Goal: Task Accomplishment & Management: Manage account settings

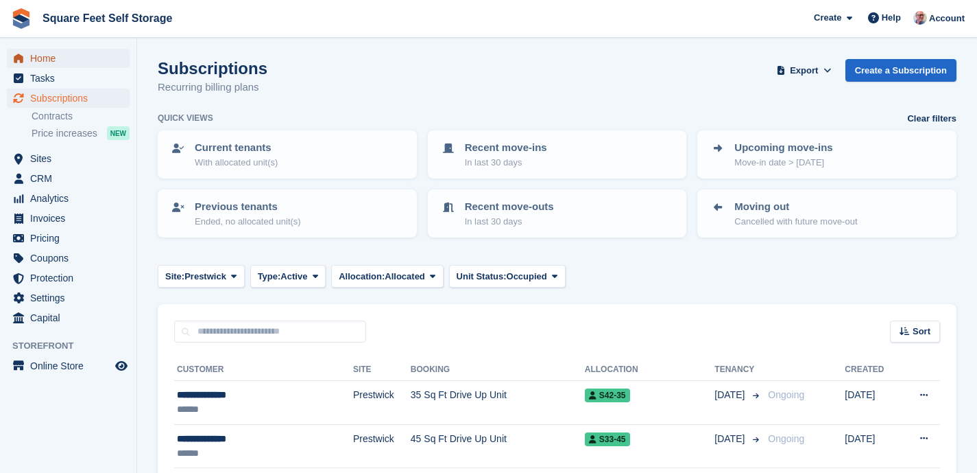
click at [57, 61] on span "Home" at bounding box center [71, 58] width 82 height 19
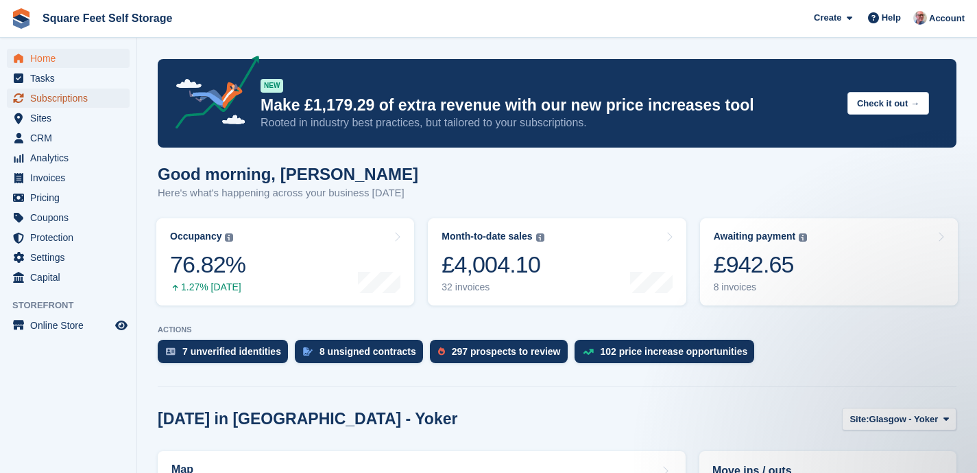
click at [73, 99] on span "Subscriptions" at bounding box center [71, 97] width 82 height 19
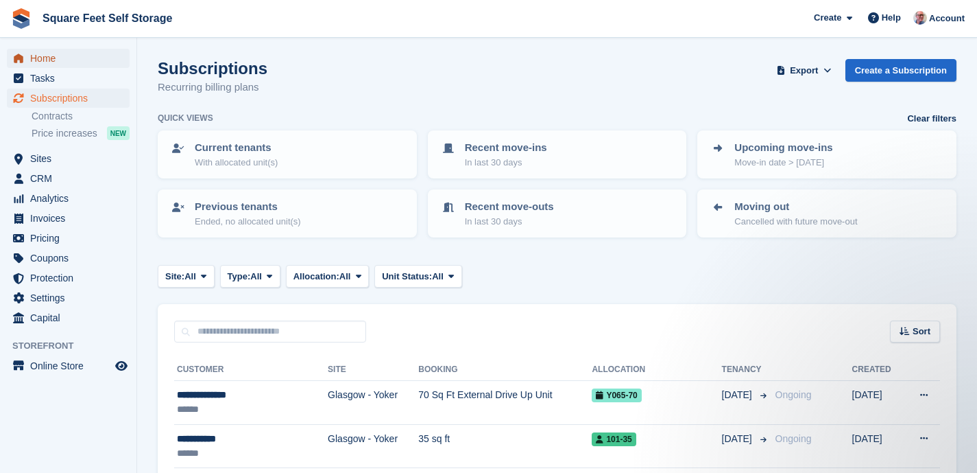
click at [58, 58] on span "Home" at bounding box center [71, 58] width 82 height 19
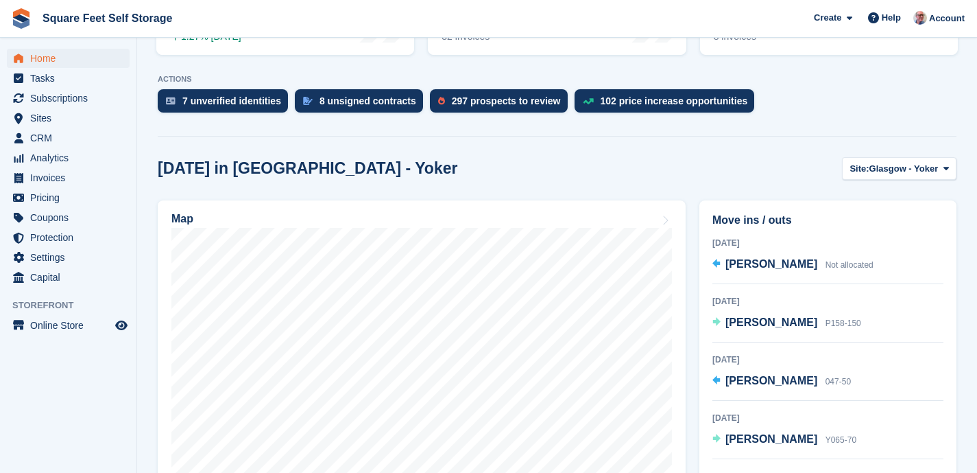
scroll to position [254, 0]
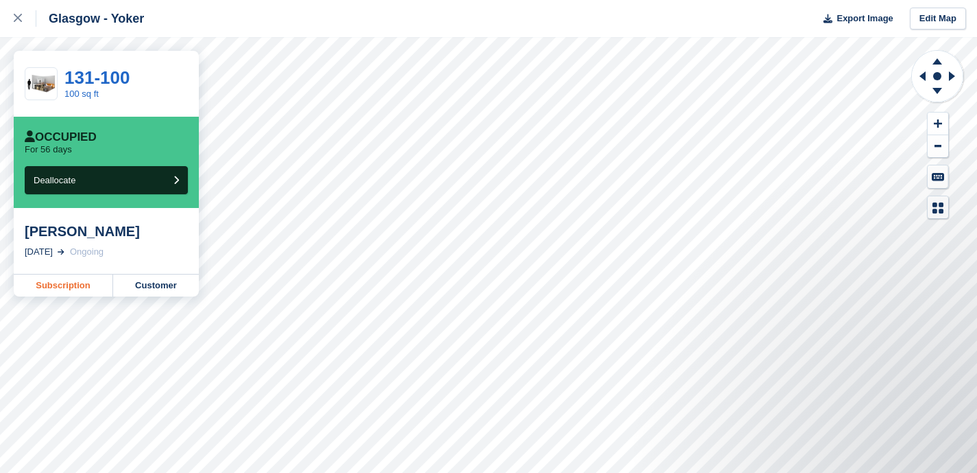
click at [74, 285] on link "Subscription" at bounding box center [63, 285] width 99 height 22
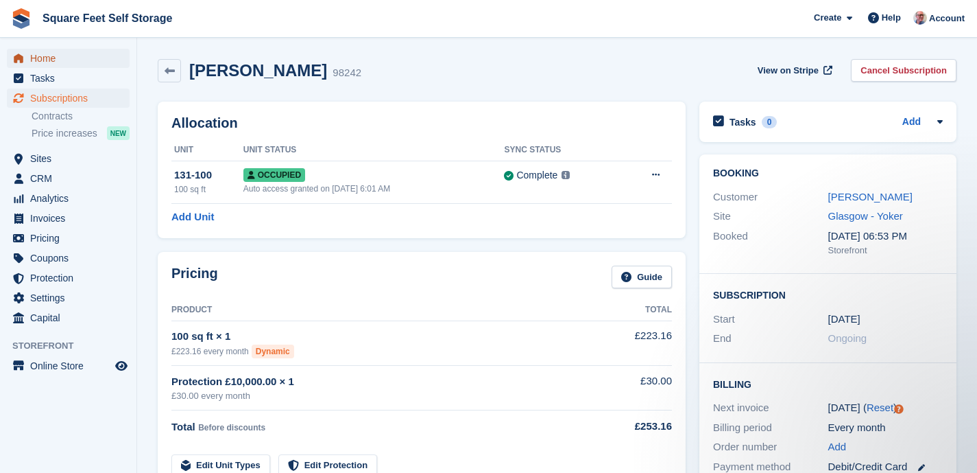
click at [62, 62] on span "Home" at bounding box center [71, 58] width 82 height 19
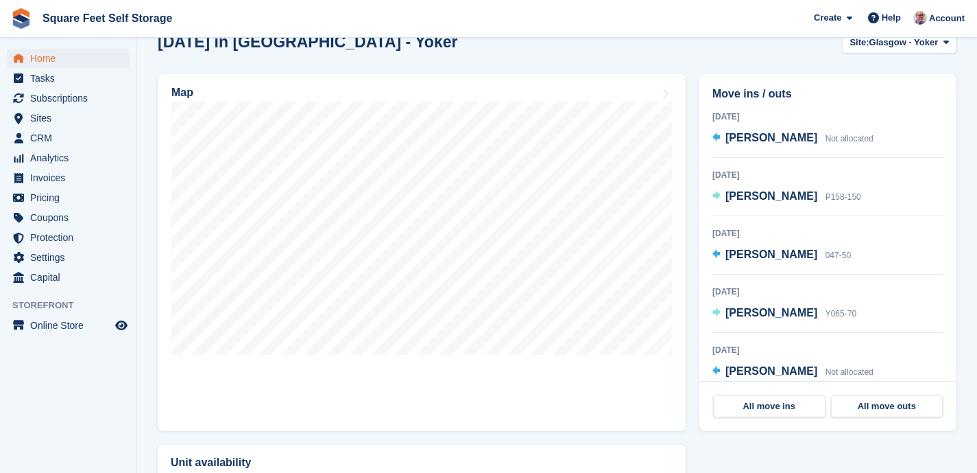
scroll to position [381, 0]
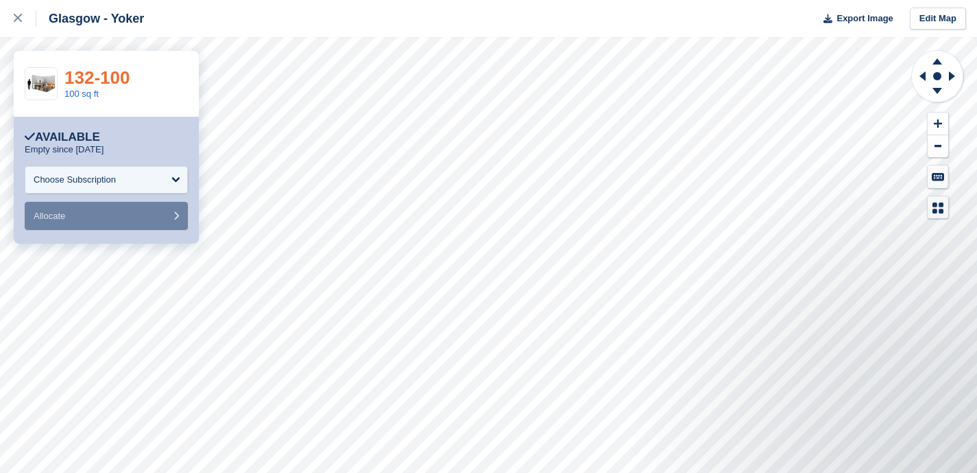
click at [103, 82] on link "132-100" at bounding box center [96, 77] width 65 height 21
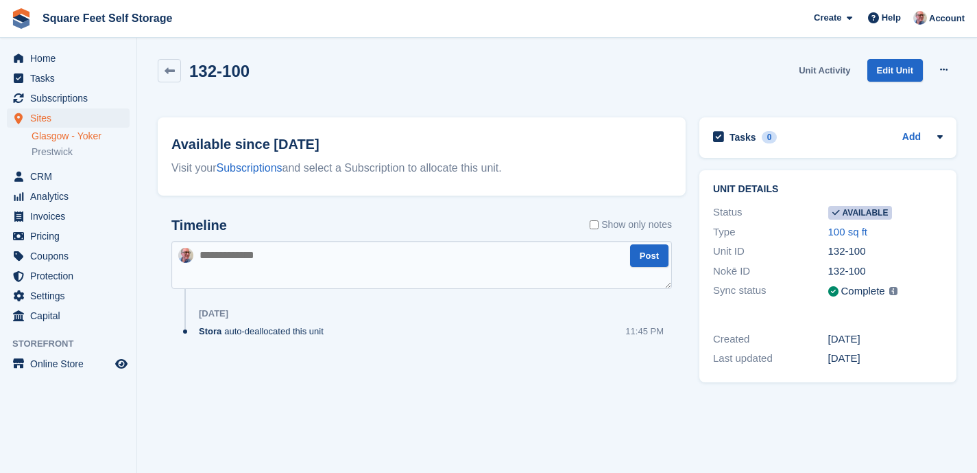
click at [817, 71] on link "Unit Activity" at bounding box center [824, 70] width 62 height 23
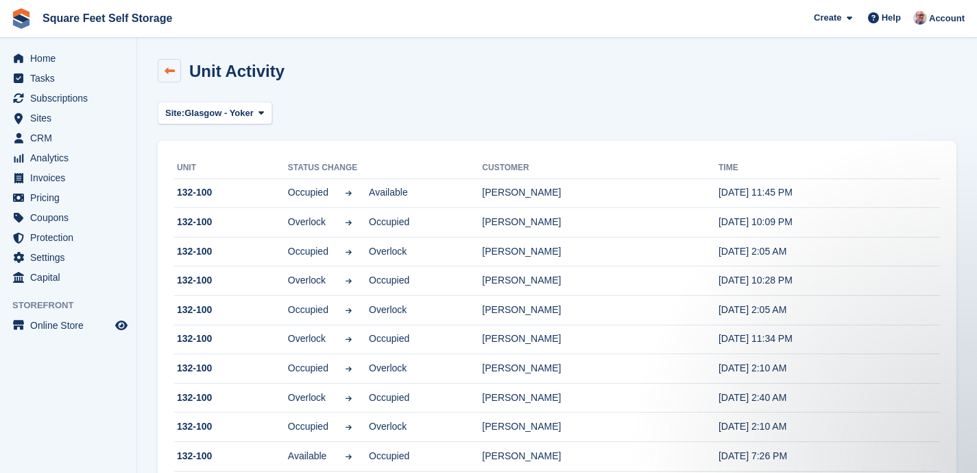
click at [172, 73] on icon at bounding box center [170, 71] width 10 height 10
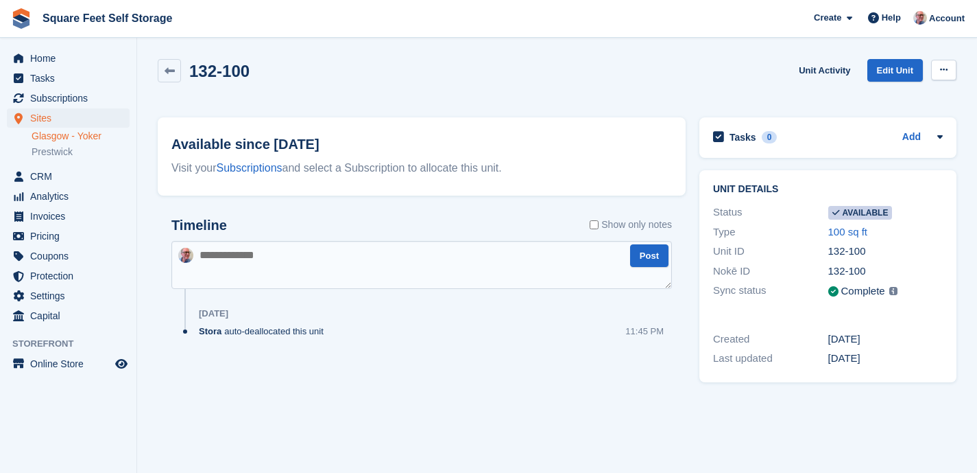
click at [941, 72] on icon at bounding box center [944, 69] width 8 height 9
click at [918, 96] on p "Make unavailable" at bounding box center [890, 97] width 119 height 18
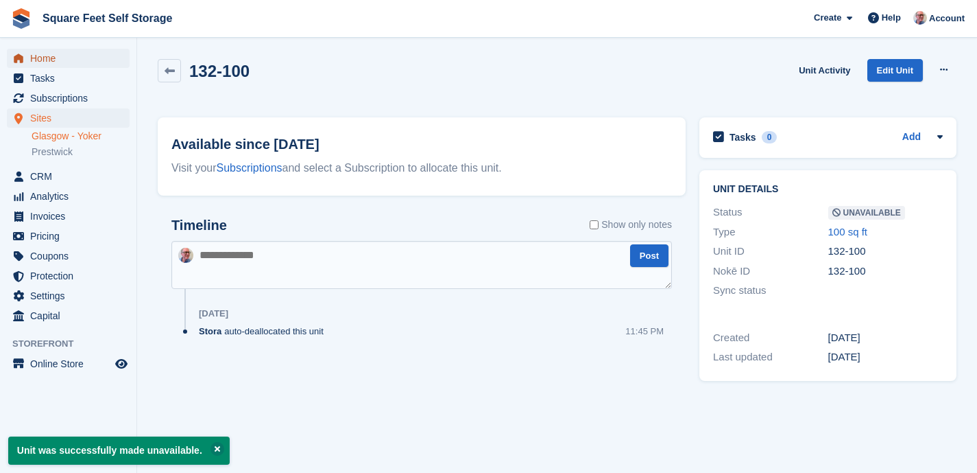
click at [68, 60] on span "Home" at bounding box center [71, 58] width 82 height 19
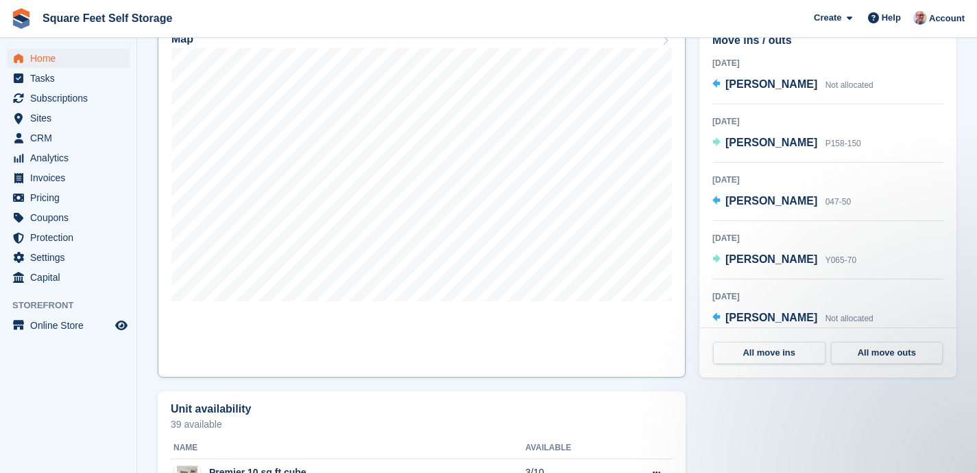
scroll to position [432, 0]
